Goal: Transaction & Acquisition: Purchase product/service

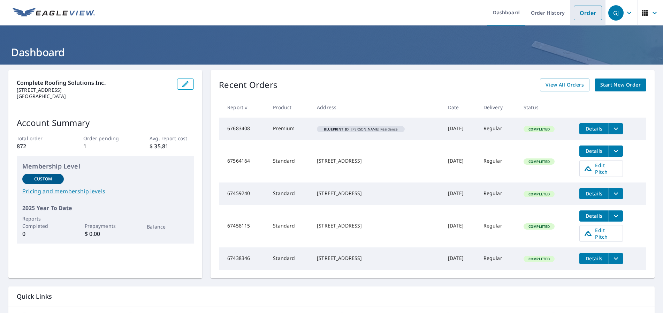
click at [577, 13] on link "Order" at bounding box center [588, 13] width 28 height 15
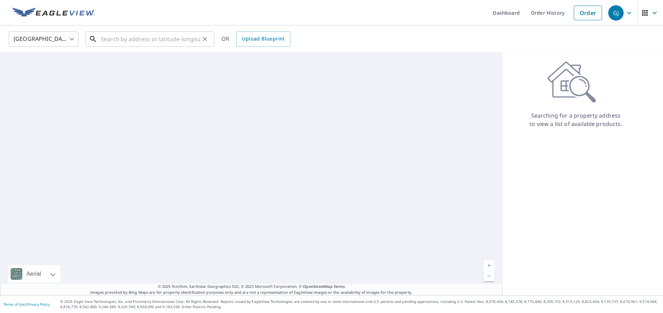
click at [162, 43] on input "text" at bounding box center [150, 39] width 99 height 20
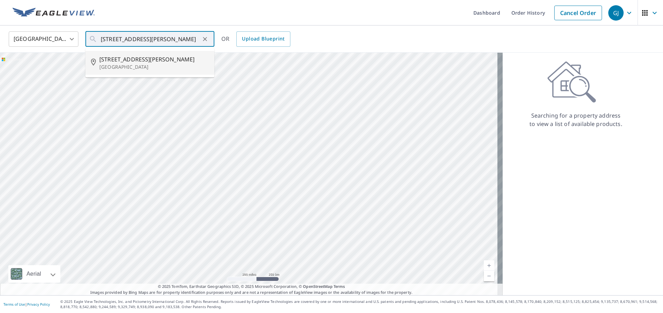
type input "[STREET_ADDRESS][PERSON_NAME]"
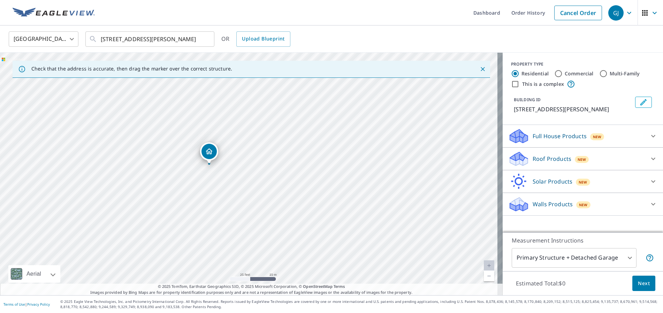
click at [548, 160] on p "Roof Products" at bounding box center [552, 159] width 39 height 8
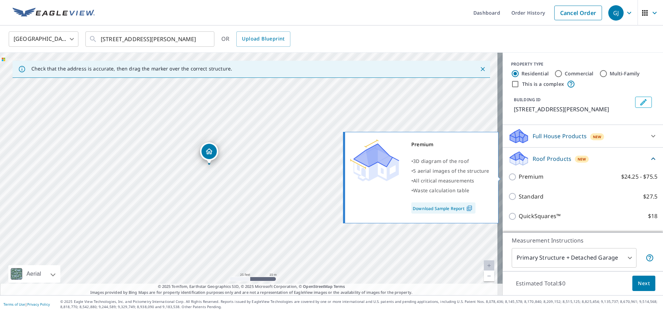
click at [534, 178] on p "Premium" at bounding box center [531, 176] width 25 height 9
click at [519, 178] on input "Premium $24.25 - $75.5" at bounding box center [514, 177] width 10 height 8
checkbox input "true"
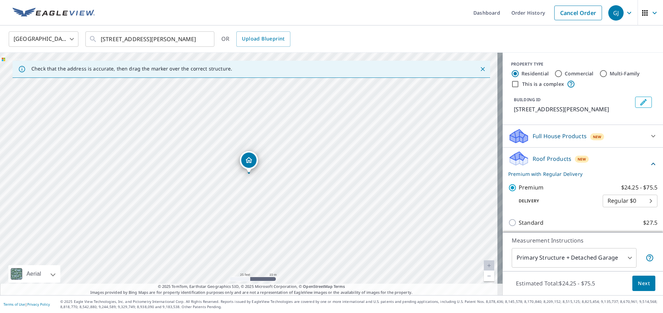
click at [638, 286] on span "Next" at bounding box center [644, 283] width 12 height 9
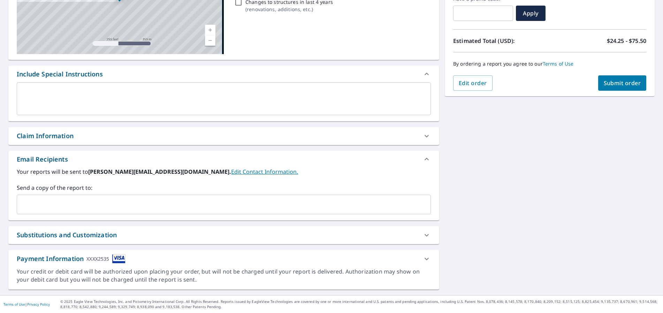
scroll to position [126, 0]
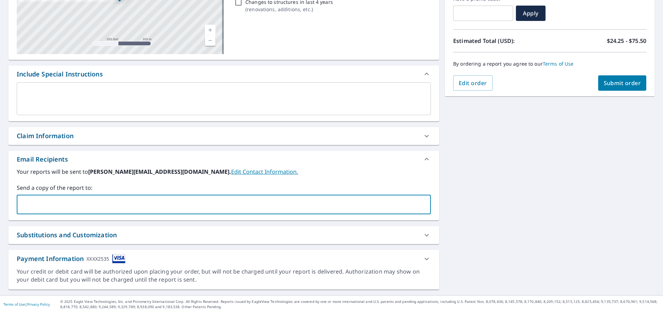
click at [22, 209] on input "text" at bounding box center [219, 204] width 398 height 13
type input "[PERSON_NAME][EMAIL_ADDRESS][DOMAIN_NAME]"
click at [621, 84] on span "Submit order" at bounding box center [622, 83] width 37 height 8
checkbox input "true"
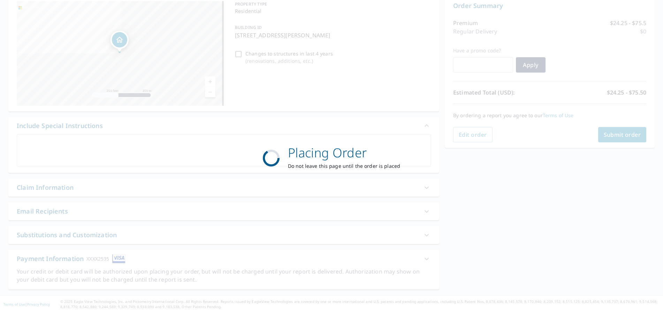
scroll to position [75, 0]
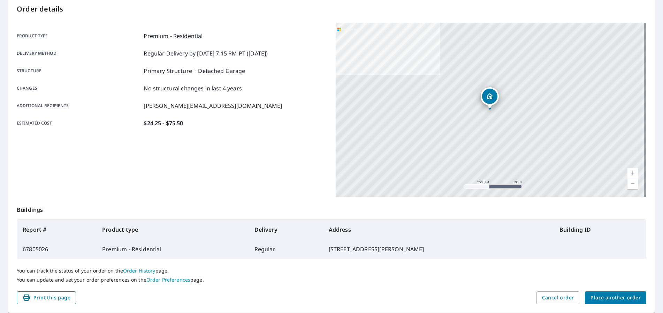
click at [58, 298] on span "Print this page" at bounding box center [46, 297] width 48 height 9
